Goal: Task Accomplishment & Management: Manage account settings

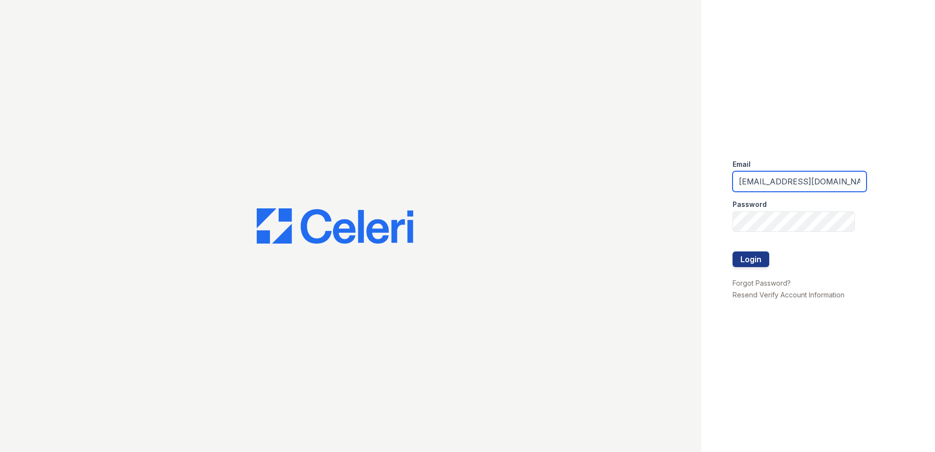
click at [841, 178] on input "[EMAIL_ADDRESS][DOMAIN_NAME]" at bounding box center [799, 181] width 134 height 21
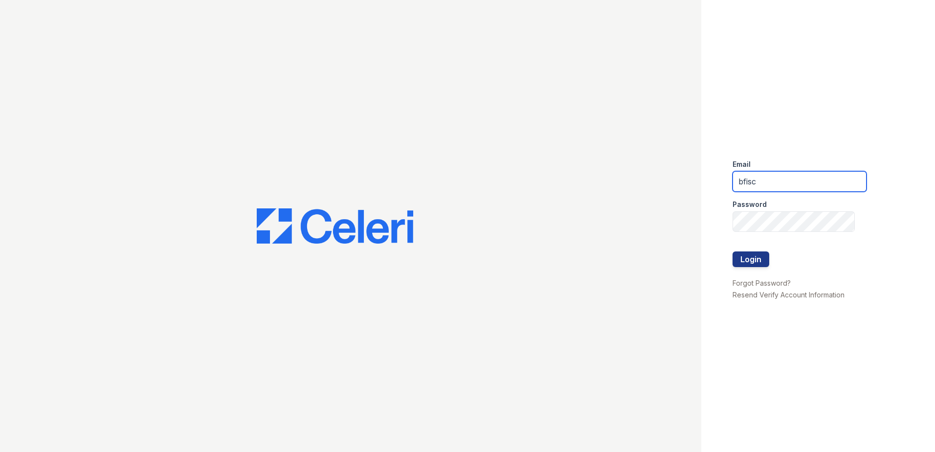
type input "bfischer@trinity-pm.com"
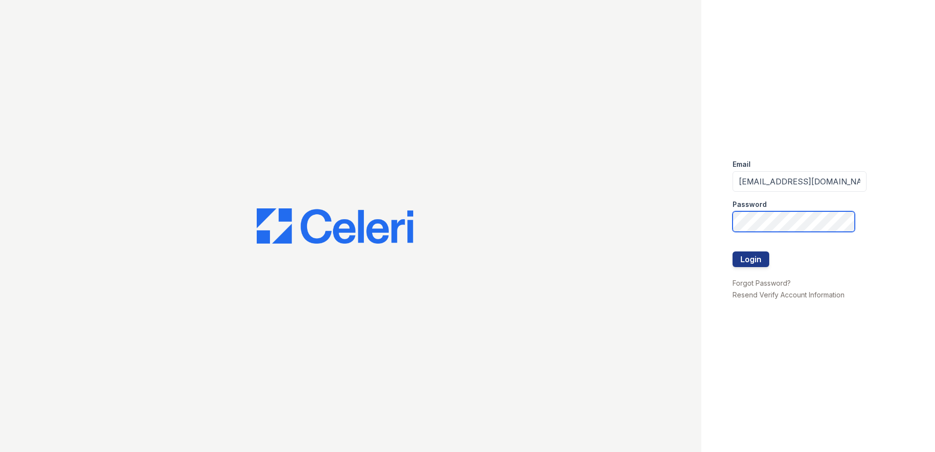
click at [732, 251] on button "Login" at bounding box center [750, 259] width 37 height 16
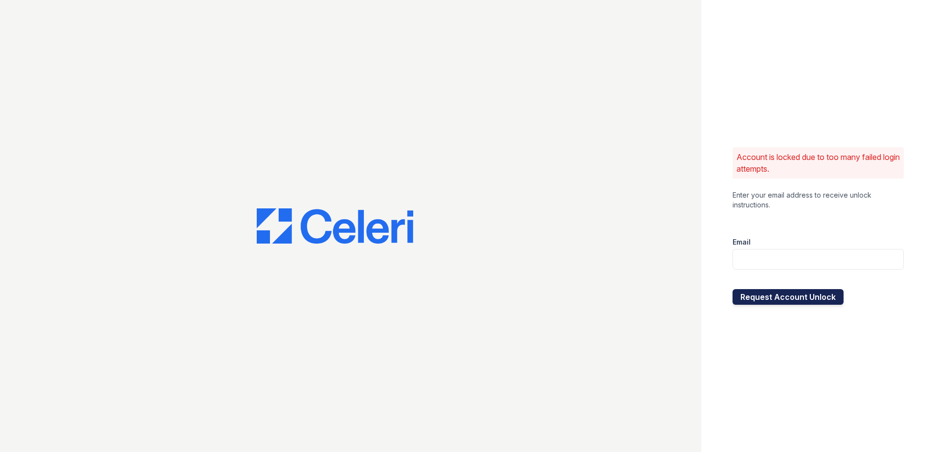
click at [817, 295] on button "Request Account Unlock" at bounding box center [787, 297] width 111 height 16
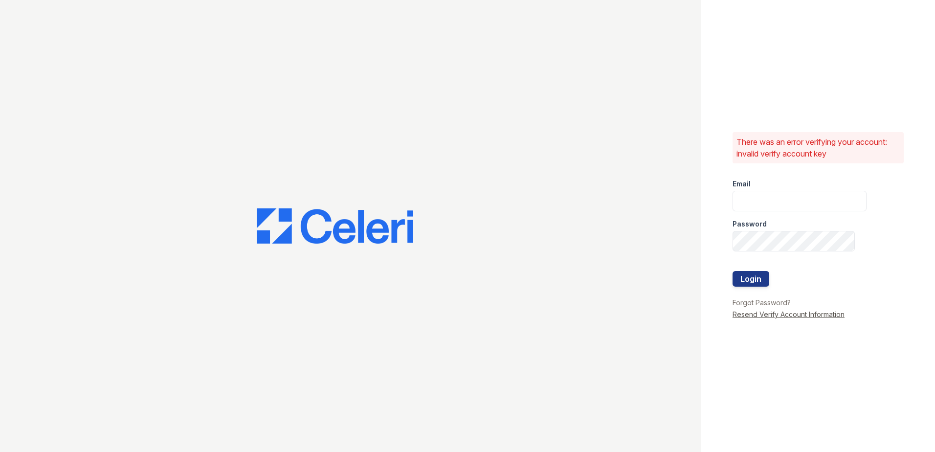
type input "[EMAIL_ADDRESS][DOMAIN_NAME]"
click at [776, 315] on link "Resend Verify Account Information" at bounding box center [788, 314] width 112 height 8
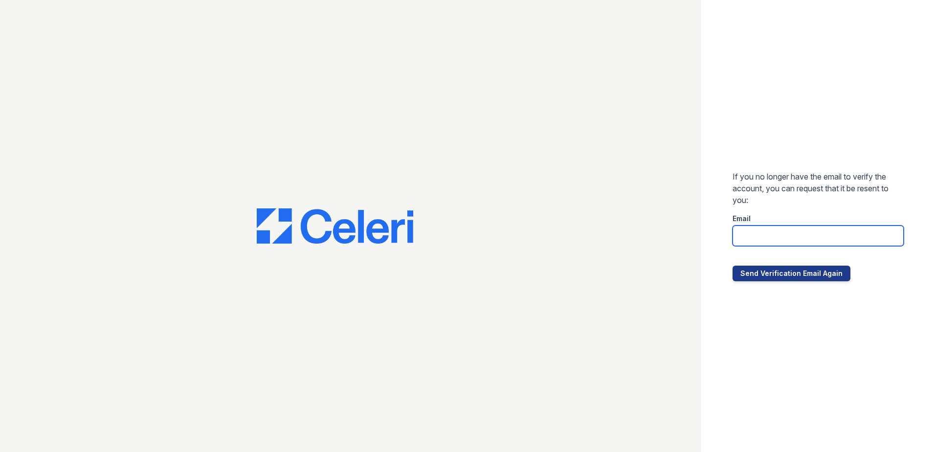
click at [783, 243] on input "email" at bounding box center [817, 235] width 171 height 21
type input "bfischer@trinity-pm.com"
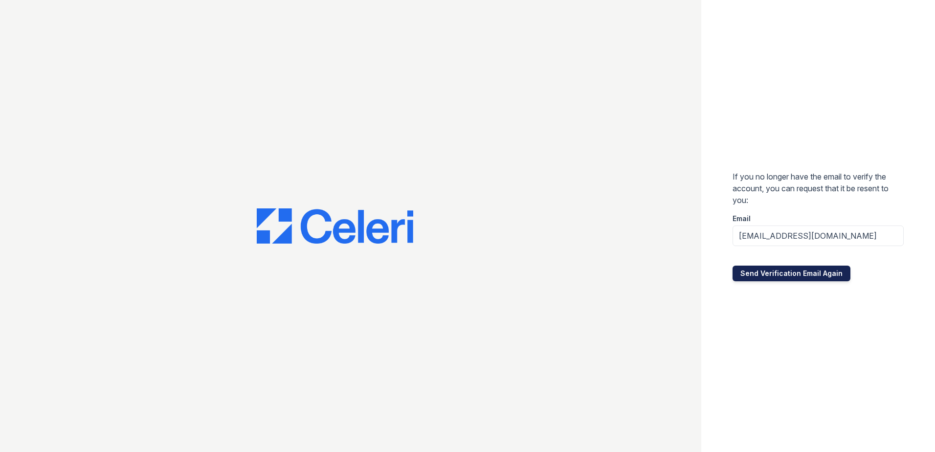
click at [779, 275] on button "Send Verification Email Again" at bounding box center [791, 273] width 118 height 16
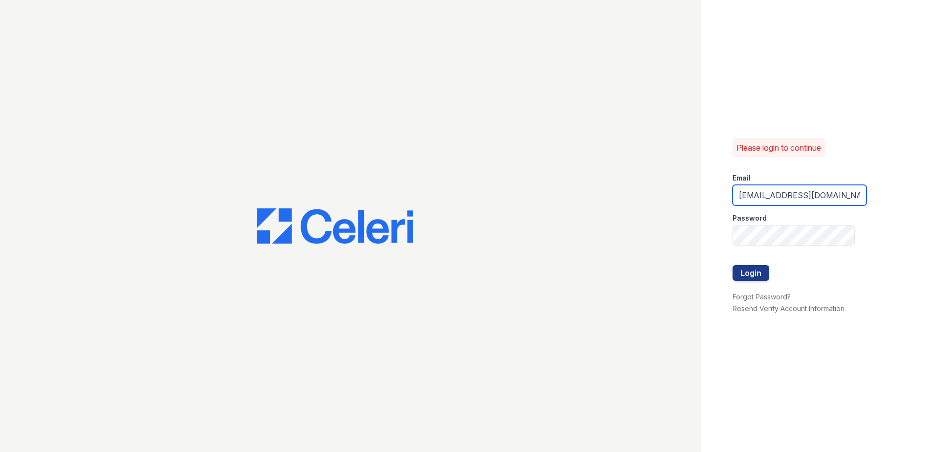
click at [820, 200] on input "Arrivebrentwood@trinity-pm.com" at bounding box center [799, 195] width 134 height 21
type input "bfischer@trinity-pm.com"
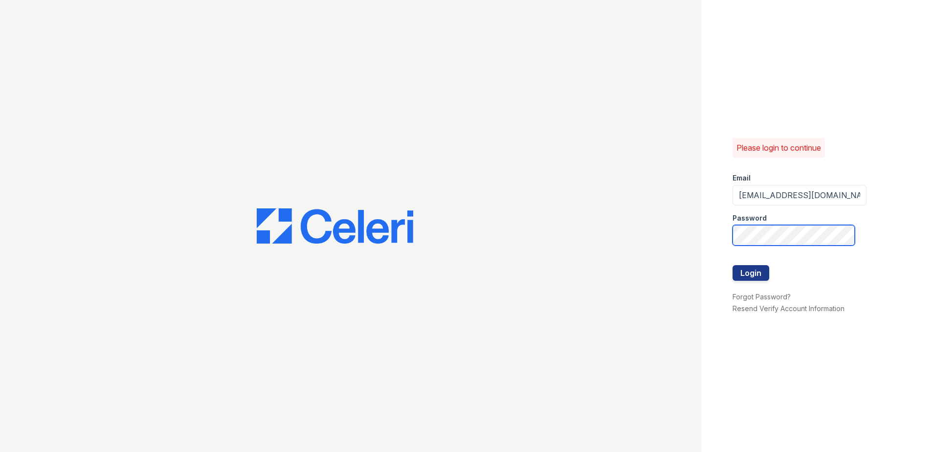
click at [732, 265] on button "Login" at bounding box center [750, 273] width 37 height 16
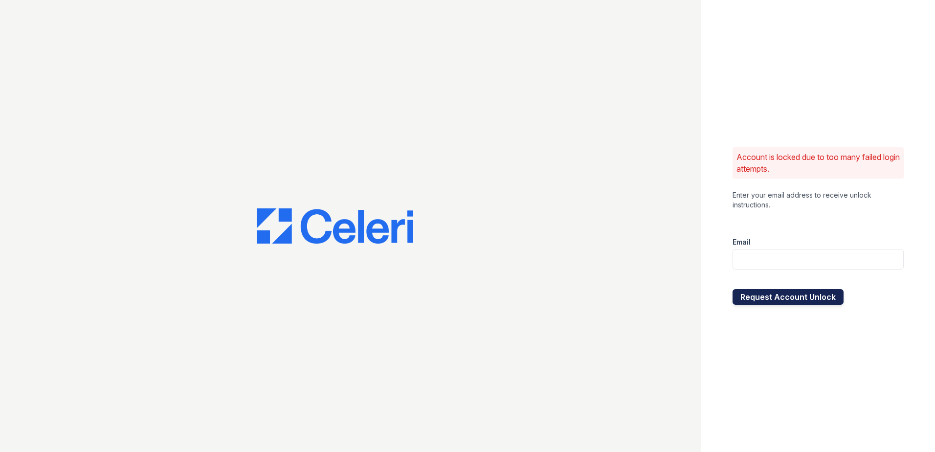
click at [801, 297] on button "Request Account Unlock" at bounding box center [787, 297] width 111 height 16
